Goal: Task Accomplishment & Management: Manage account settings

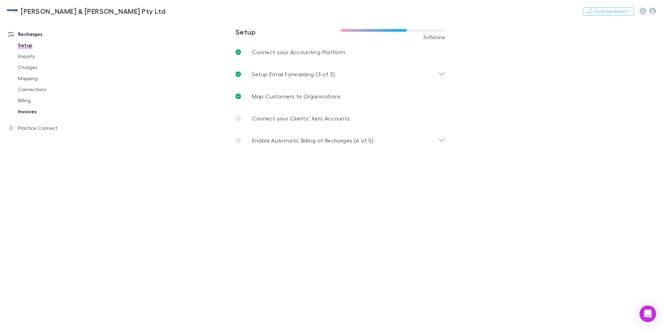
click at [26, 113] on link "Invoices" at bounding box center [52, 111] width 82 height 11
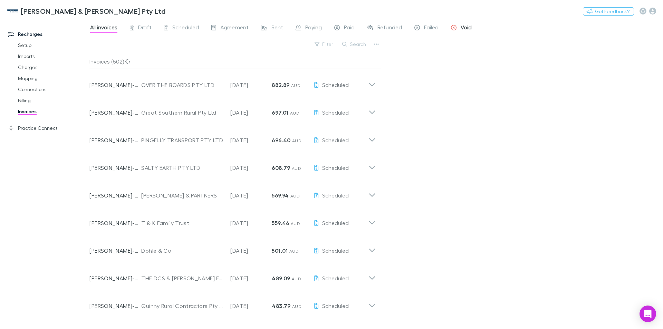
click at [465, 28] on span "Void" at bounding box center [466, 28] width 11 height 9
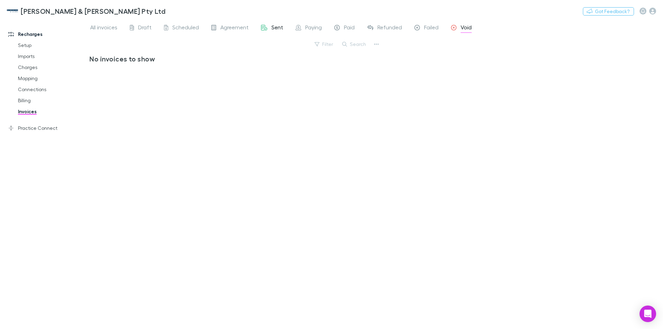
click at [272, 25] on span "Sent" at bounding box center [278, 28] width 12 height 9
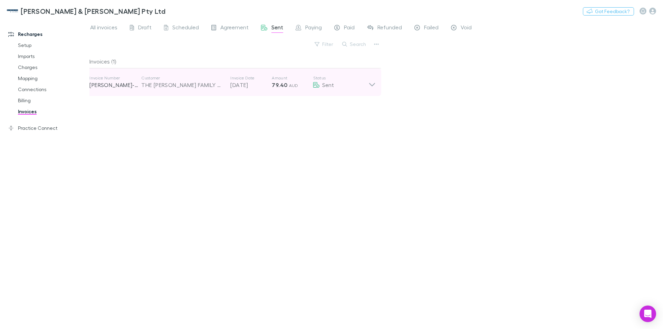
click at [371, 83] on icon at bounding box center [372, 82] width 7 height 14
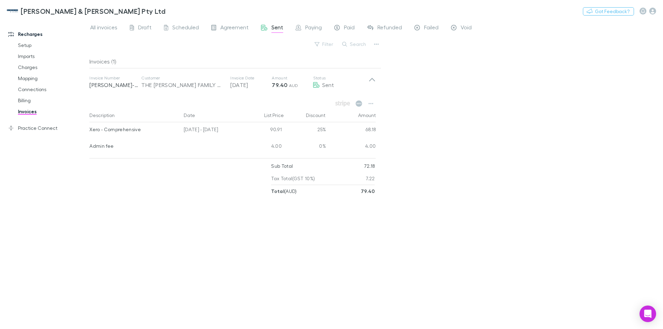
drag, startPoint x: 90, startPoint y: 130, endPoint x: 232, endPoint y: 128, distance: 142.3
click at [233, 128] on div "Xero - Comprehensive 04 Jul - 03 Aug 2025 90.91 25% 68.18" at bounding box center [232, 130] width 286 height 17
copy div "Xero - Comprehensive 04 Jul - 03 Aug 2025"
click at [24, 79] on link "Mapping" at bounding box center [52, 78] width 82 height 11
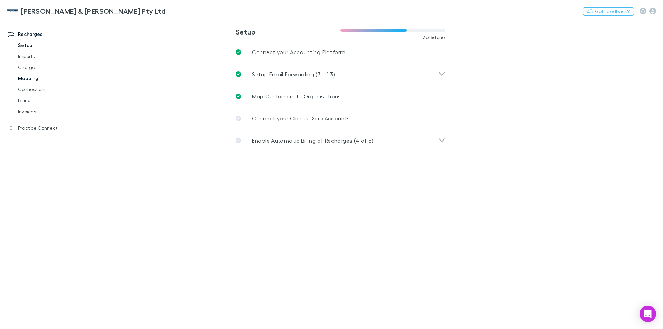
click at [27, 79] on link "Mapping" at bounding box center [52, 78] width 82 height 11
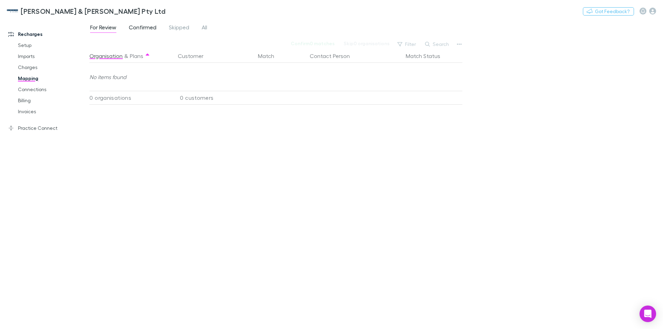
click at [151, 27] on span "Confirmed" at bounding box center [143, 28] width 28 height 9
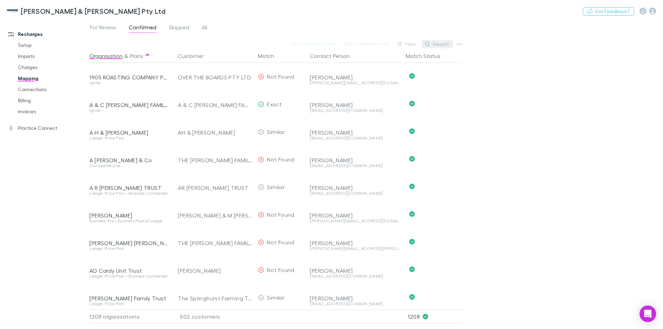
click at [439, 44] on button "Search" at bounding box center [437, 44] width 31 height 8
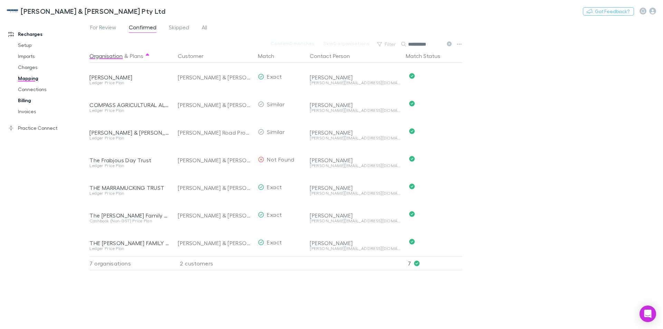
type input "*********"
click at [30, 98] on link "Billing" at bounding box center [52, 100] width 82 height 11
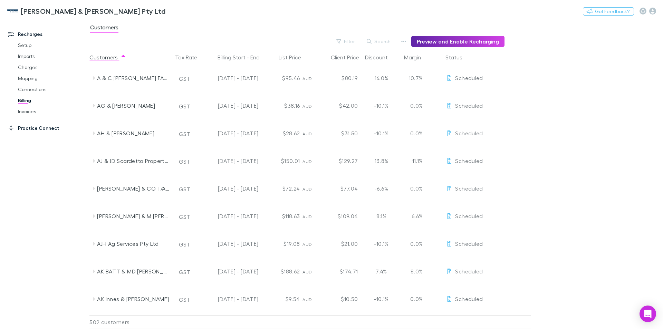
click at [13, 127] on icon at bounding box center [11, 128] width 6 height 6
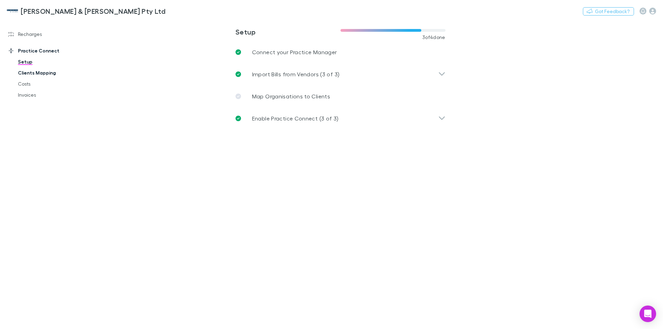
click at [39, 72] on link "Clients Mapping" at bounding box center [52, 72] width 82 height 11
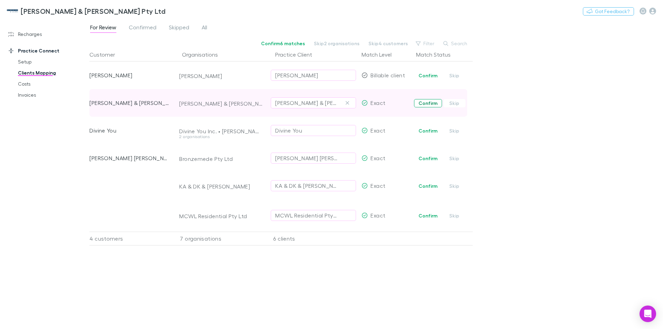
click at [427, 105] on button "Confirm" at bounding box center [428, 103] width 28 height 8
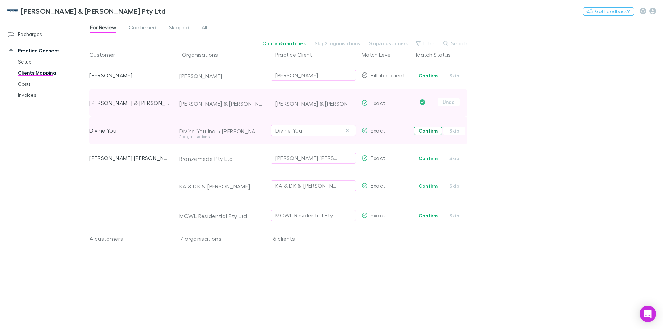
click at [431, 132] on button "Confirm" at bounding box center [428, 131] width 28 height 8
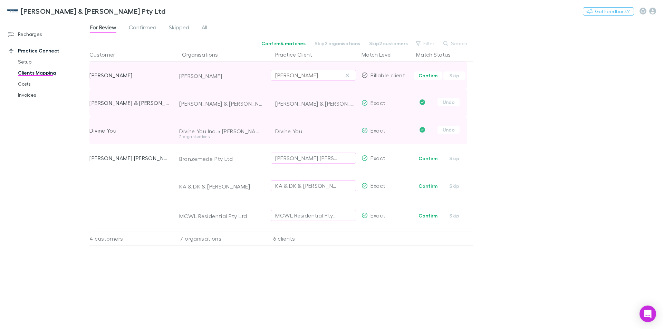
click at [349, 75] on icon "button" at bounding box center [347, 76] width 4 height 6
click at [308, 75] on div "Select practice client" at bounding box center [313, 75] width 76 height 8
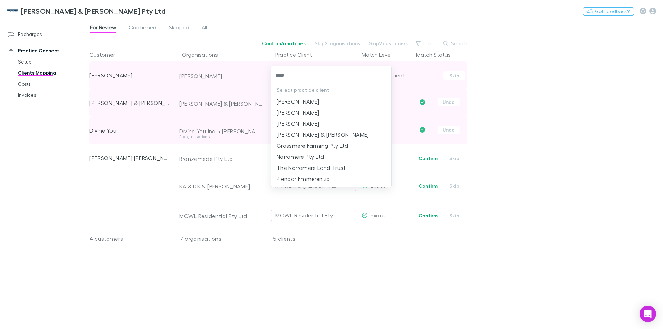
type input "*****"
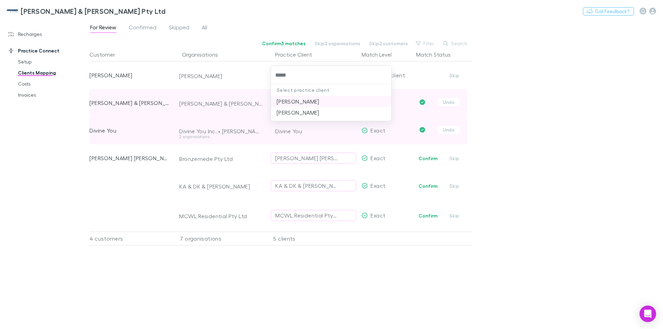
click at [321, 102] on li "[PERSON_NAME]" at bounding box center [331, 101] width 120 height 11
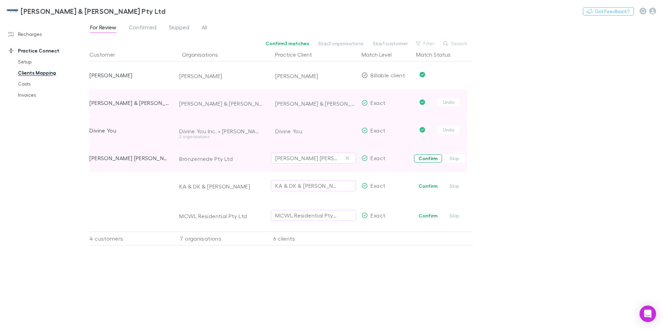
click at [423, 157] on button "Confirm" at bounding box center [428, 158] width 28 height 8
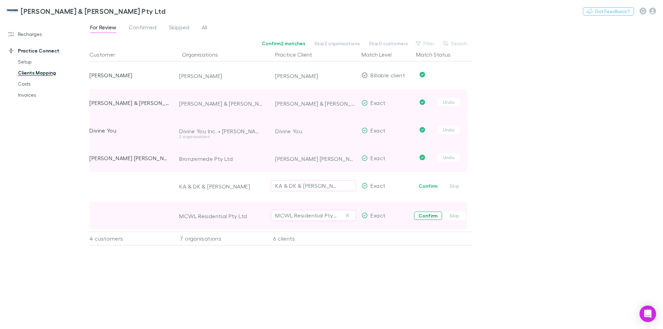
click at [425, 215] on button "Confirm" at bounding box center [428, 216] width 28 height 8
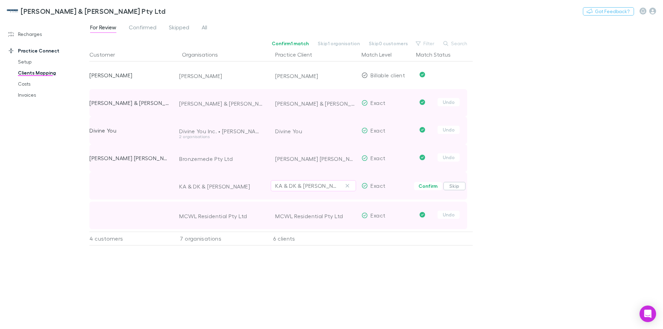
click at [456, 187] on button "Skip" at bounding box center [455, 186] width 22 height 8
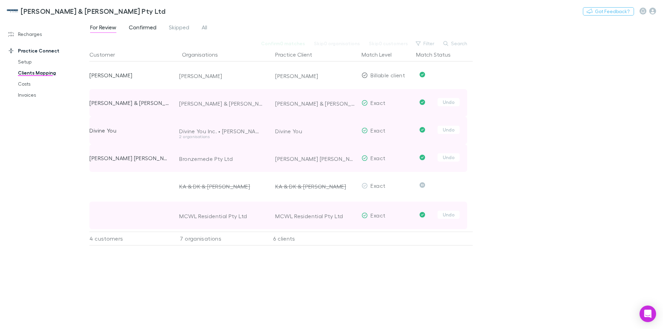
click at [150, 29] on span "Confirmed" at bounding box center [143, 28] width 28 height 9
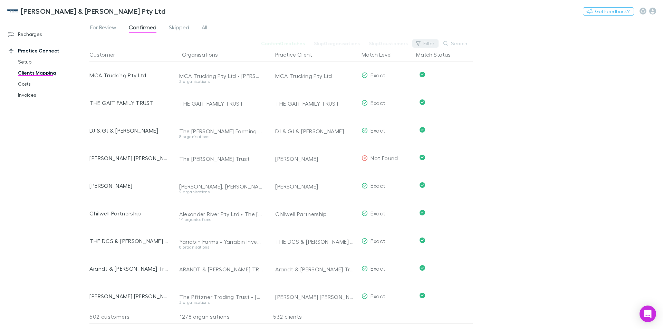
click at [423, 44] on button "Filter" at bounding box center [425, 43] width 26 height 8
click at [387, 9] on div at bounding box center [331, 164] width 663 height 329
click at [294, 54] on button "Practice Client" at bounding box center [297, 55] width 45 height 14
click at [462, 42] on button "Search" at bounding box center [455, 43] width 31 height 8
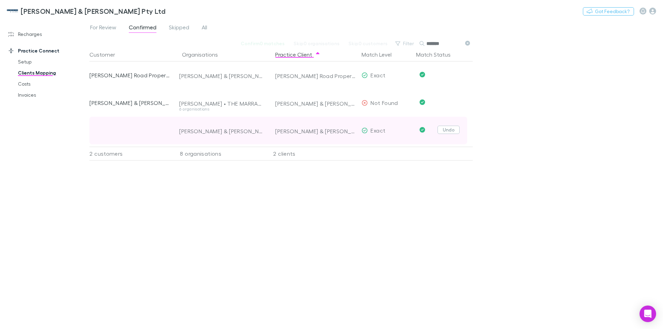
type input "*******"
click at [443, 129] on button "Undo" at bounding box center [449, 130] width 22 height 8
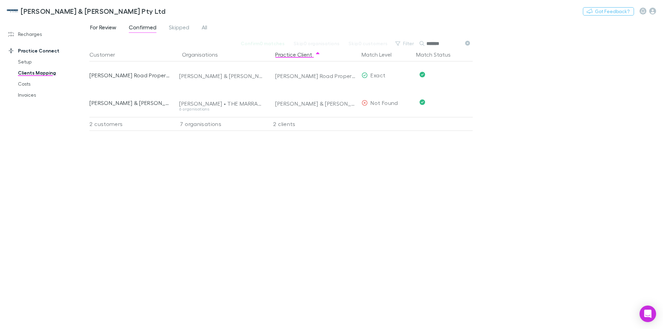
click at [109, 26] on span "For Review" at bounding box center [103, 28] width 26 height 9
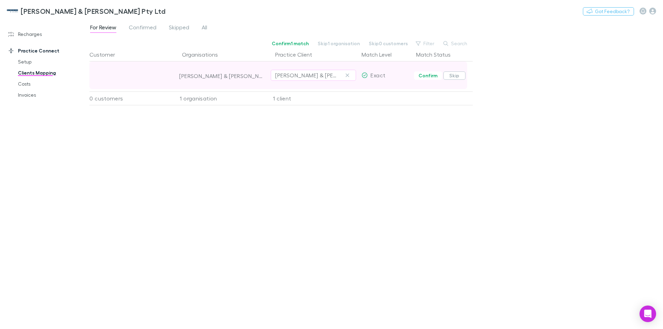
click at [451, 75] on button "Skip" at bounding box center [455, 76] width 22 height 8
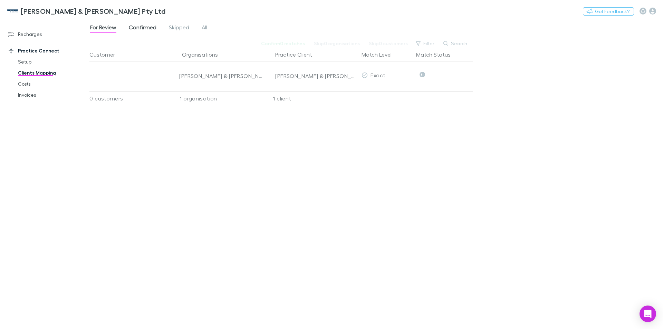
click at [143, 28] on span "Confirmed" at bounding box center [143, 28] width 28 height 9
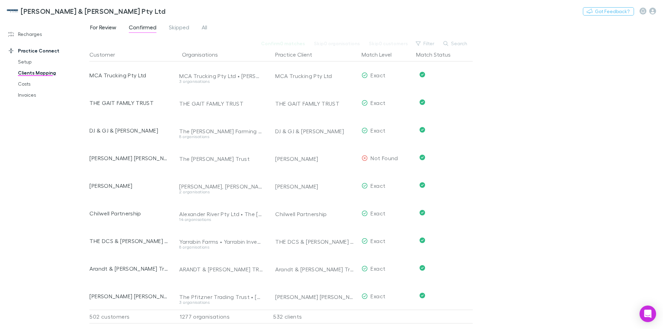
click at [101, 27] on span "For Review" at bounding box center [103, 28] width 26 height 9
